Goal: Transaction & Acquisition: Purchase product/service

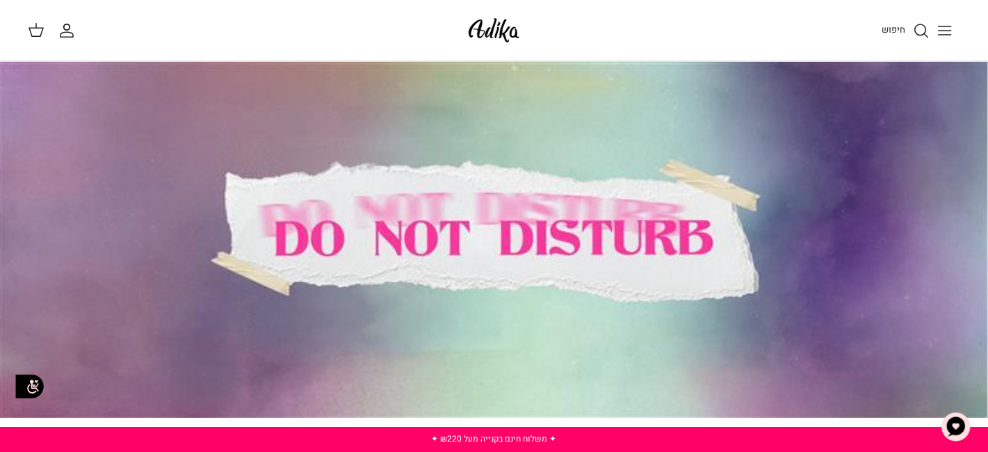
click at [948, 35] on icon "Toggle menu" at bounding box center [944, 30] width 17 height 17
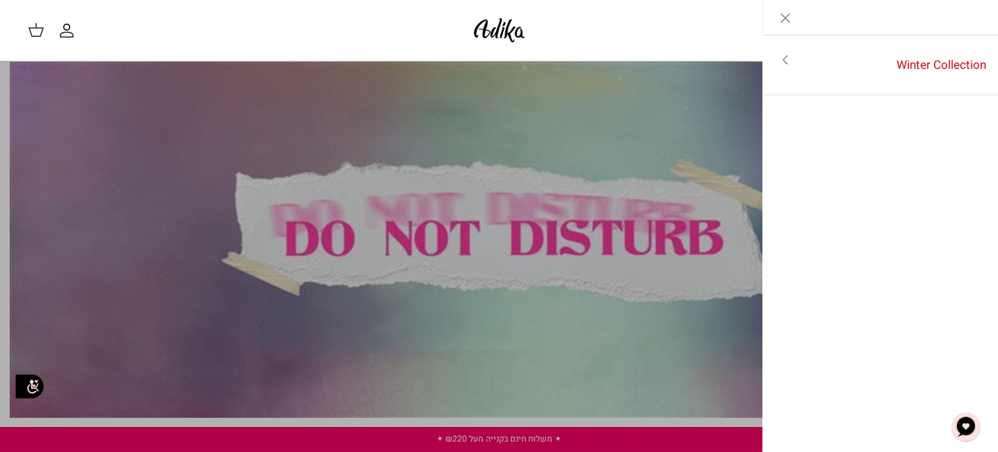
click at [790, 18] on icon "Close" at bounding box center [785, 18] width 17 height 17
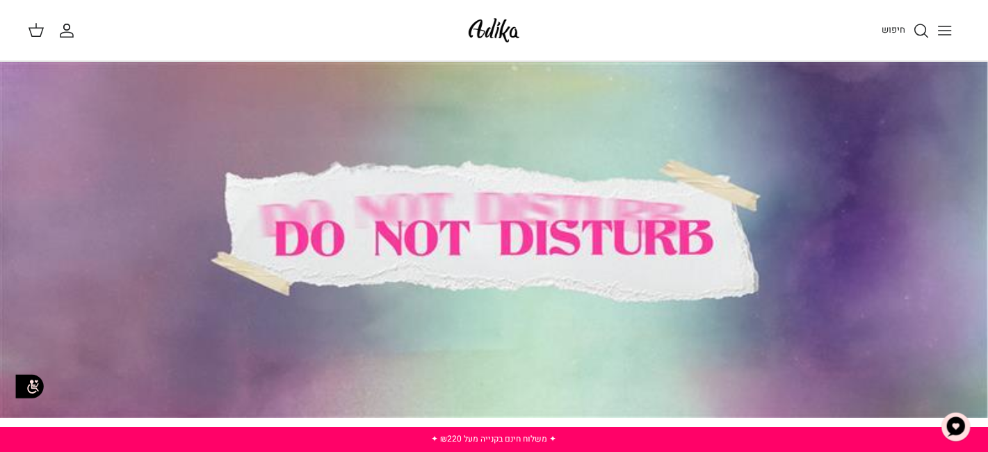
click at [912, 26] on link "חיפוש" at bounding box center [905, 30] width 48 height 17
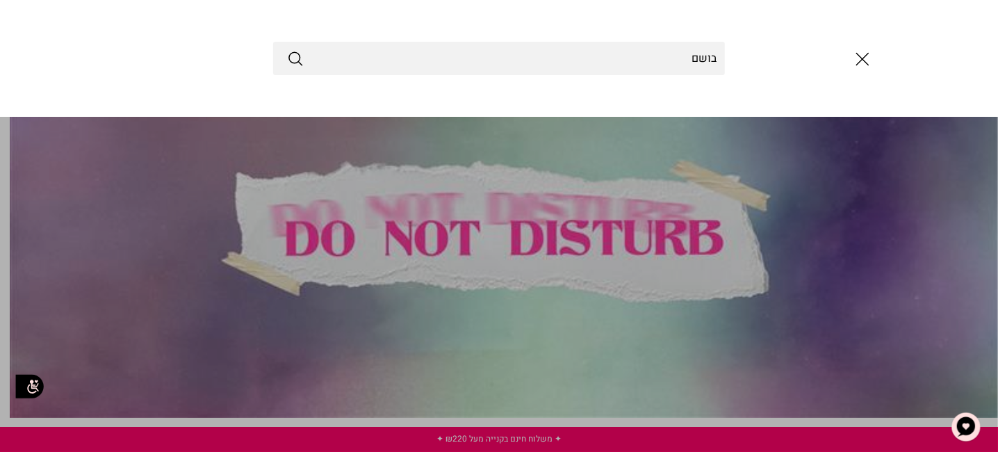
type input "בושם"
click at [287, 49] on button "Submit" at bounding box center [295, 58] width 17 height 18
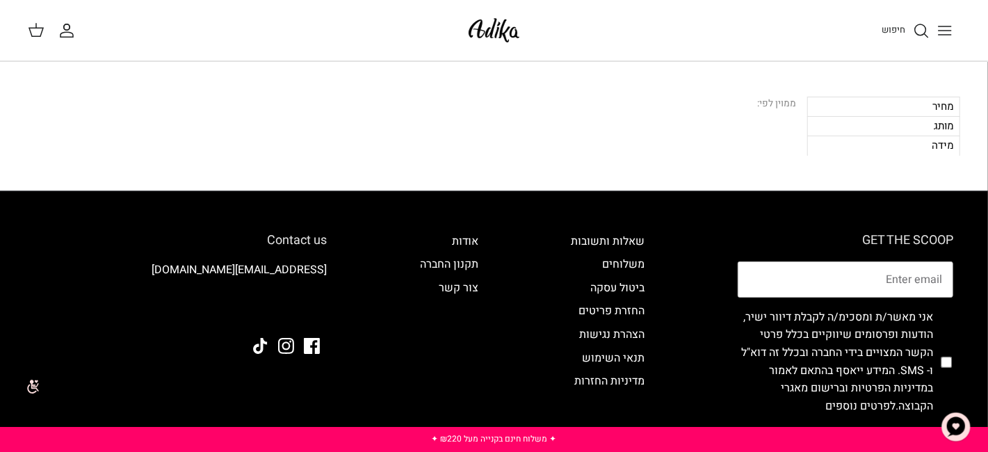
click at [941, 131] on div "מותג" at bounding box center [883, 125] width 153 height 19
click at [926, 126] on div "מותג" at bounding box center [883, 125] width 153 height 19
